Goal: Navigation & Orientation: Find specific page/section

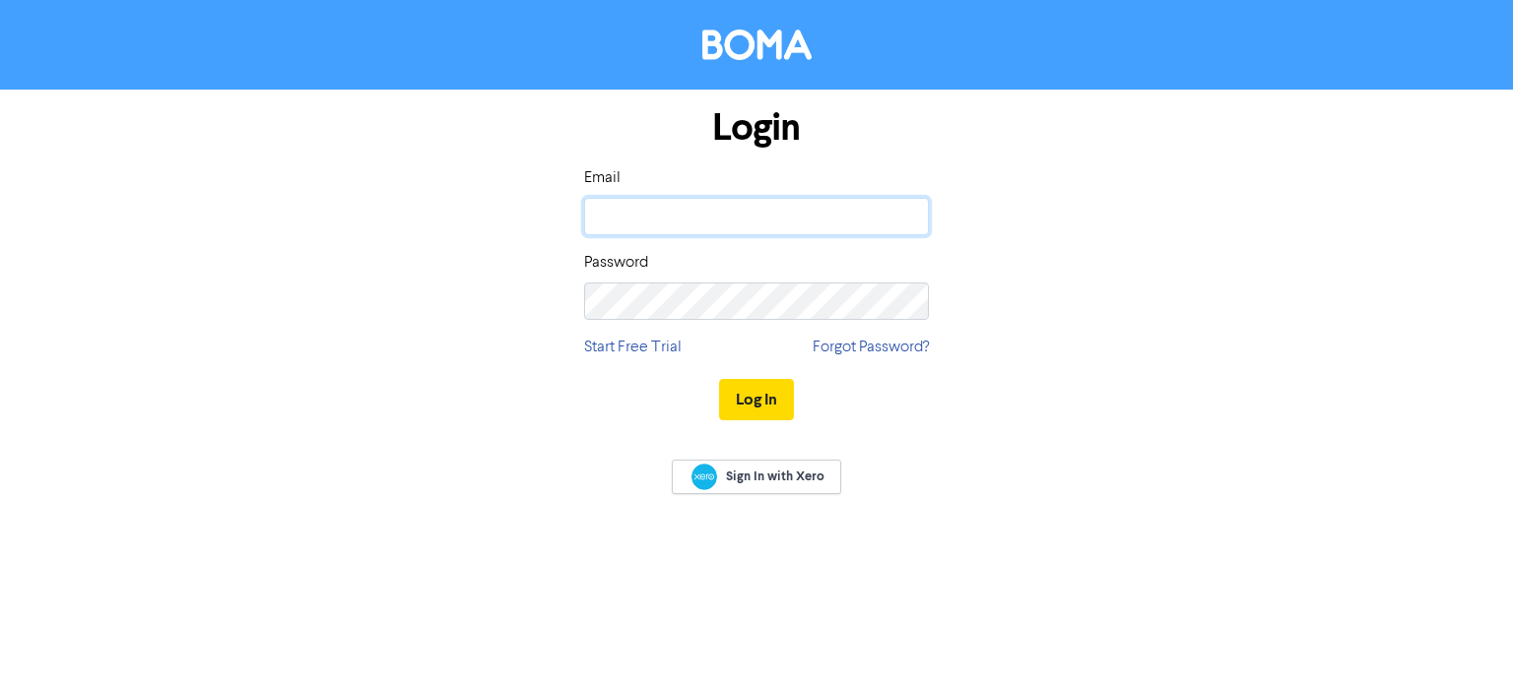
click at [809, 229] on input "email" at bounding box center [756, 216] width 345 height 37
type input "[EMAIL_ADDRESS][DOMAIN_NAME]"
click at [772, 277] on div "Password" at bounding box center [756, 285] width 345 height 69
click at [678, 321] on div "Login Email [EMAIL_ADDRESS][DOMAIN_NAME] Password Start Free Trial Forgot Passw…" at bounding box center [756, 265] width 374 height 351
click at [639, 281] on div "Password" at bounding box center [756, 285] width 345 height 69
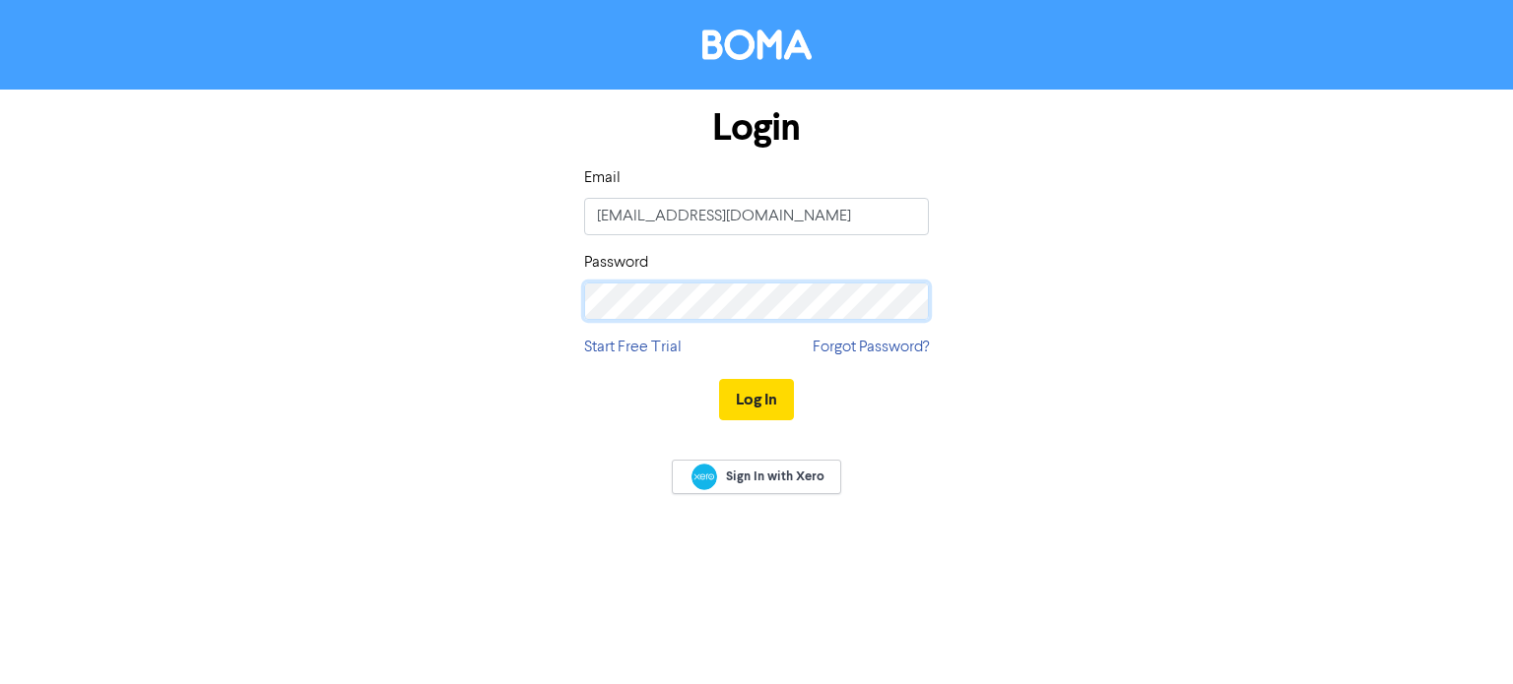
click at [719, 379] on button "Log In" at bounding box center [756, 399] width 75 height 41
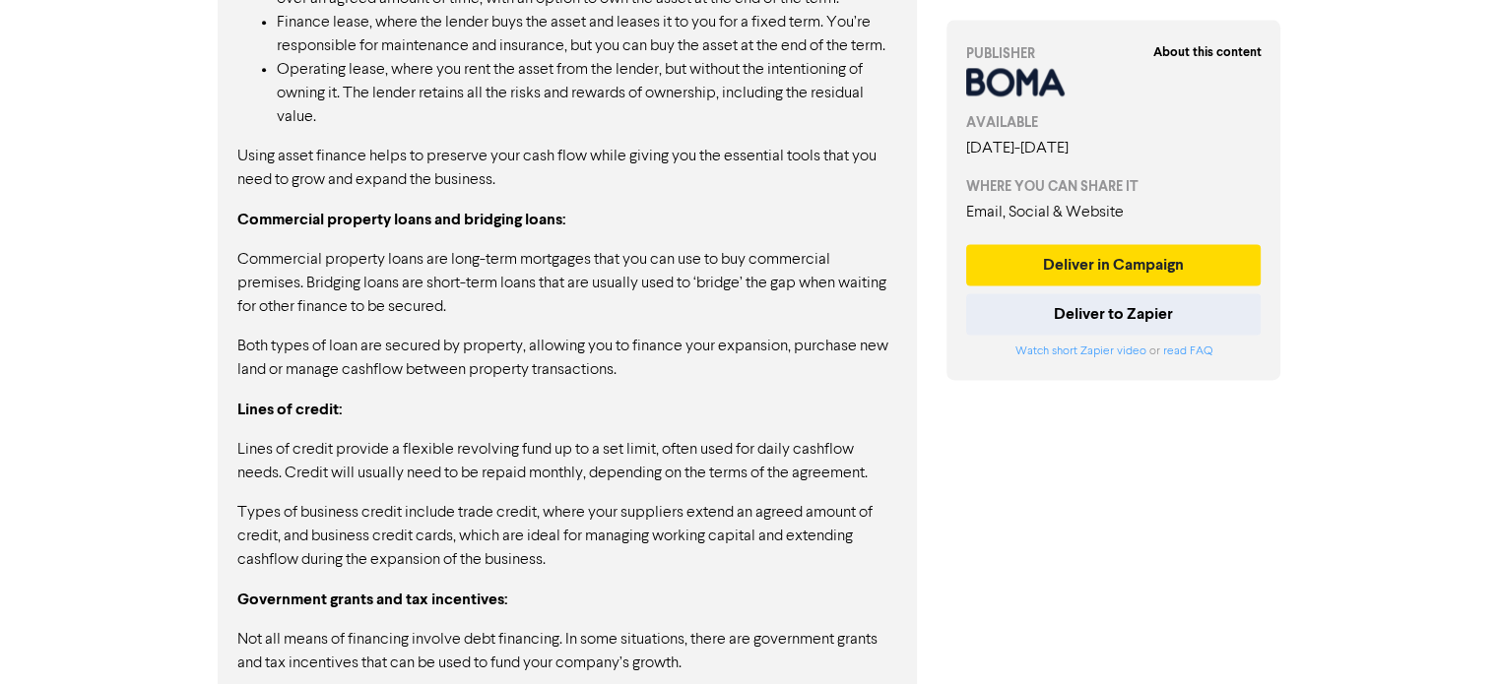
scroll to position [2855, 0]
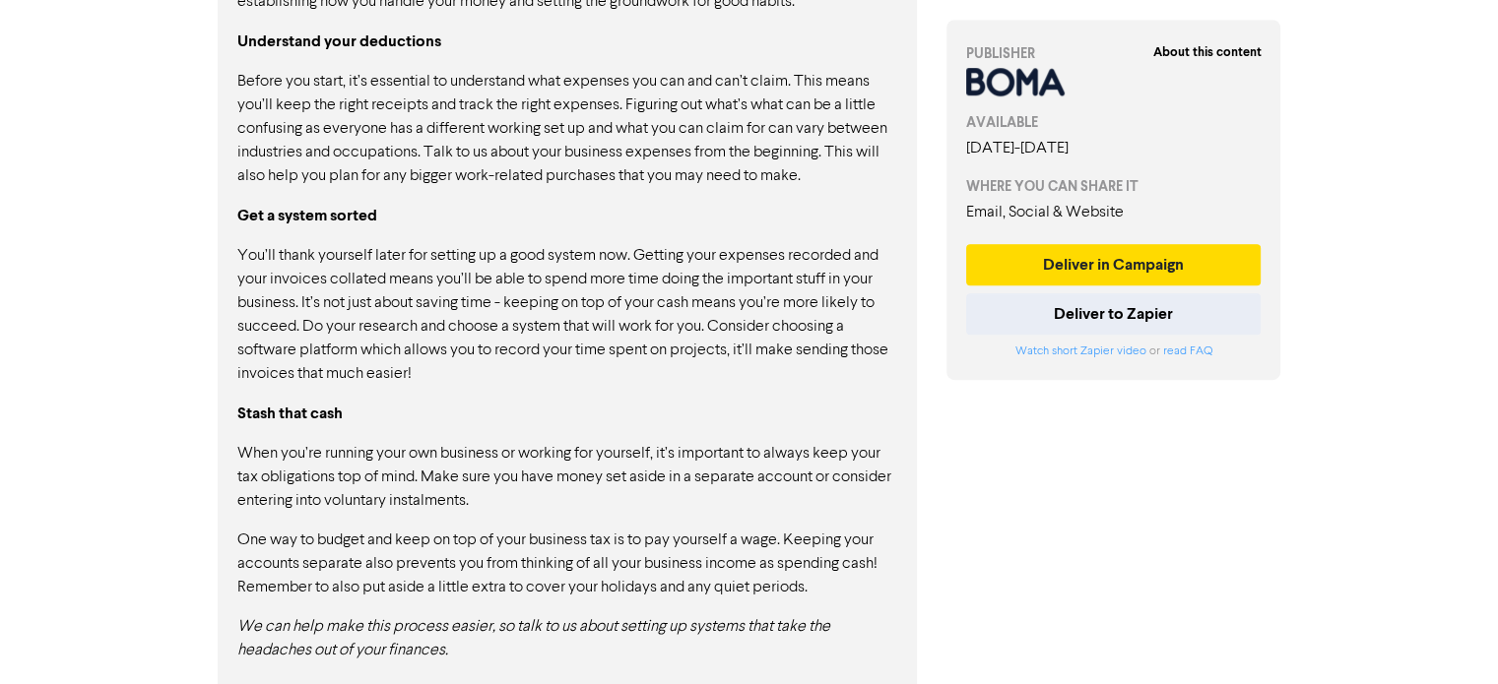
scroll to position [1184, 0]
